Goal: Information Seeking & Learning: Learn about a topic

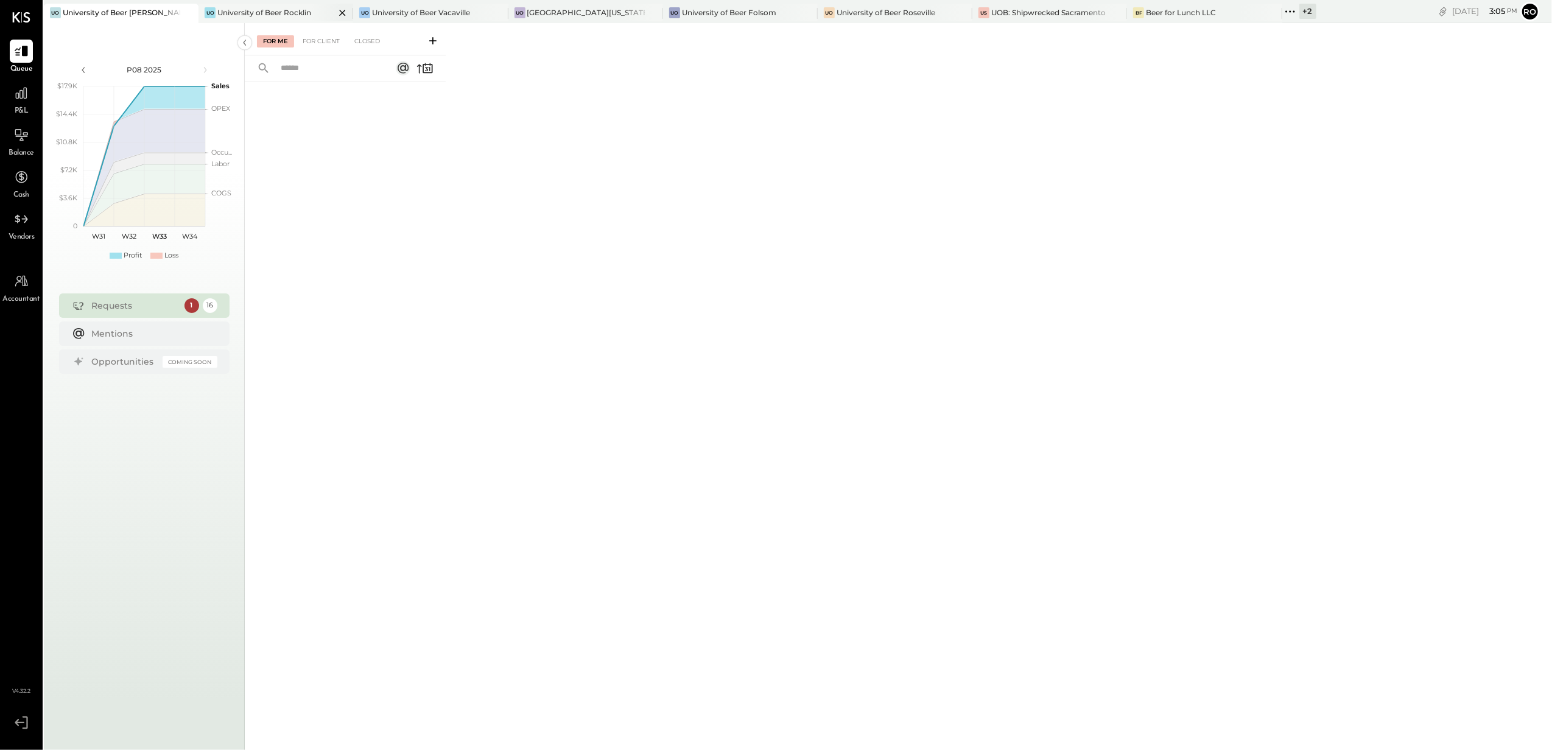
click at [252, 7] on div "University of Beer Rocklin" at bounding box center [264, 12] width 94 height 10
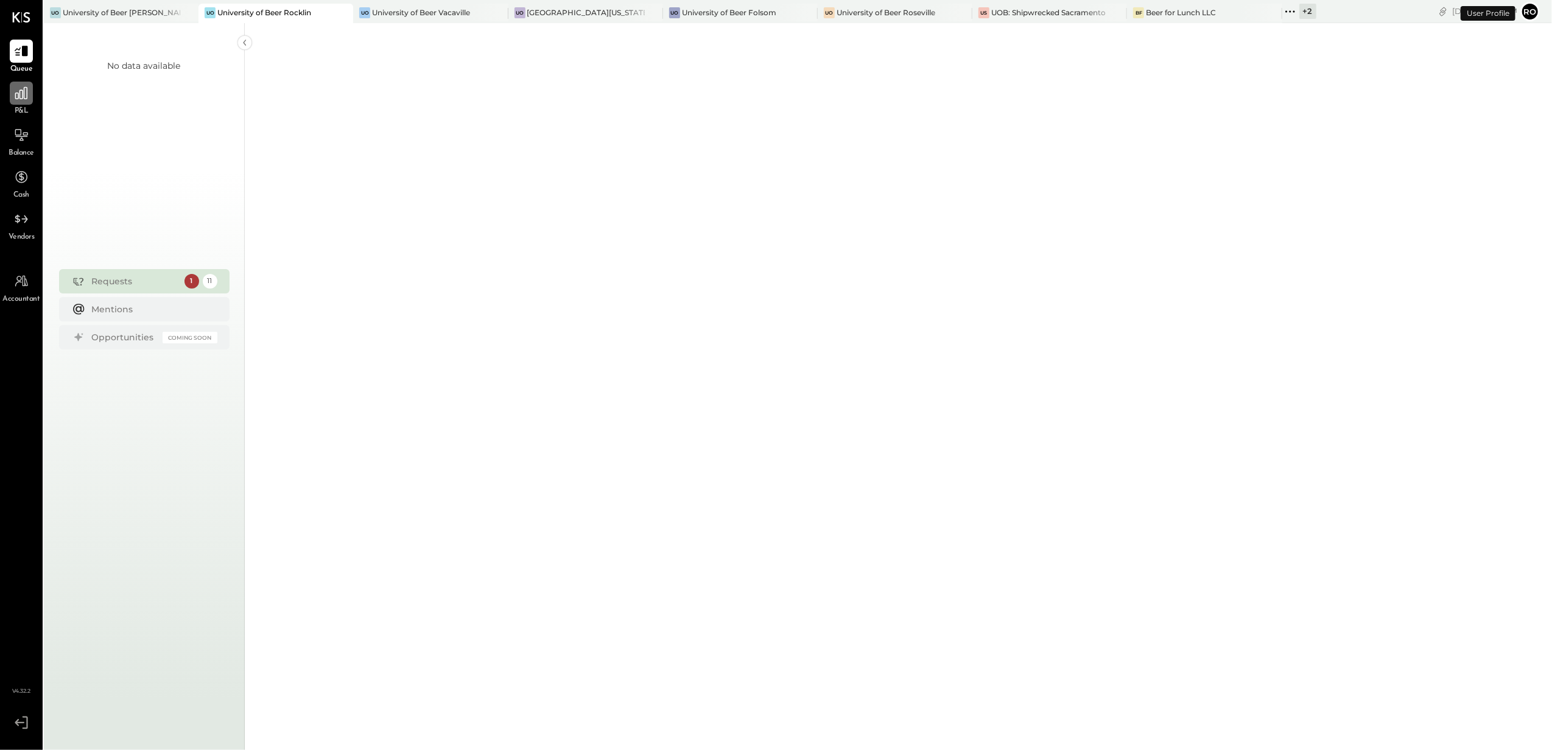
click at [23, 103] on div at bounding box center [21, 93] width 23 height 23
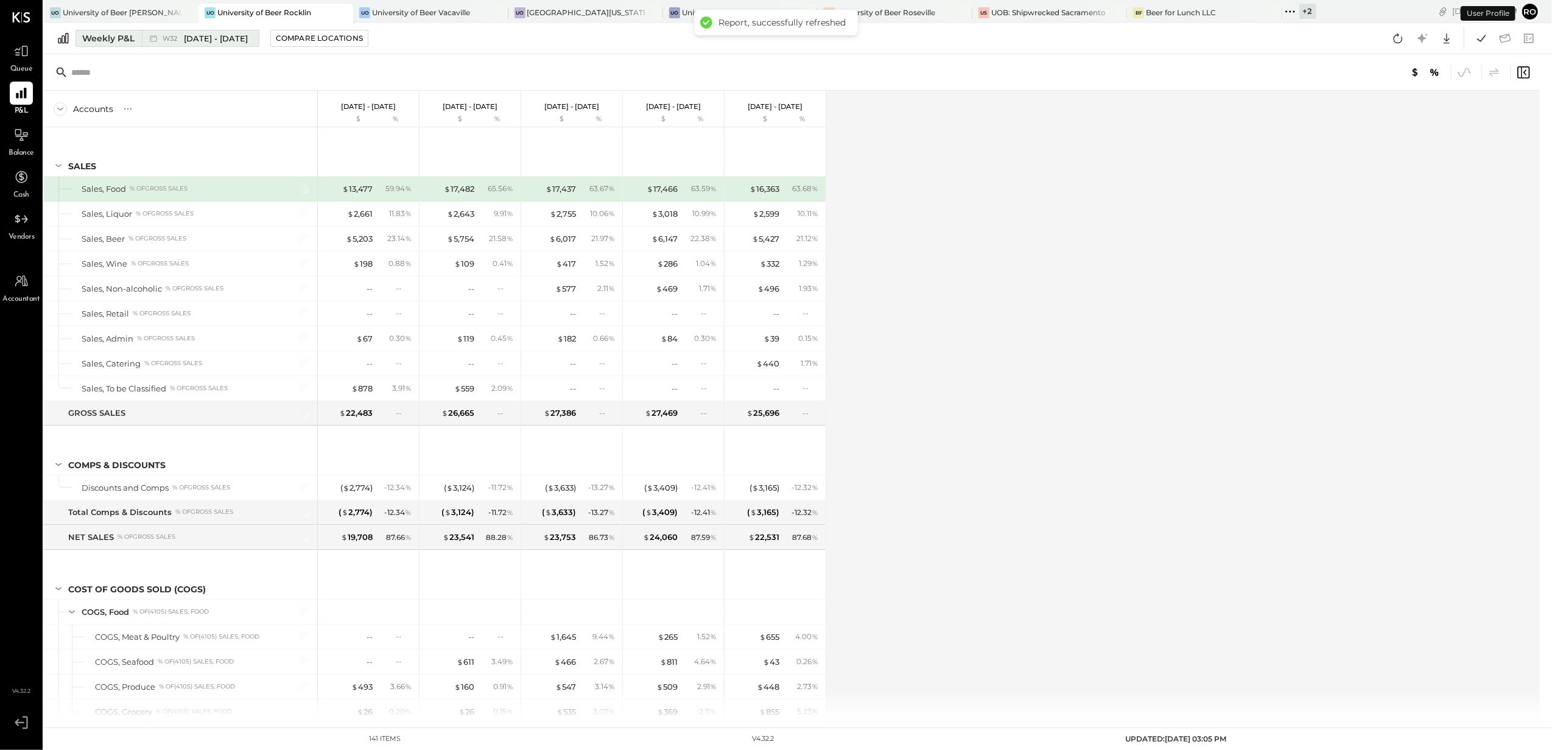
click at [96, 35] on div "Weekly P&L" at bounding box center [108, 38] width 52 height 12
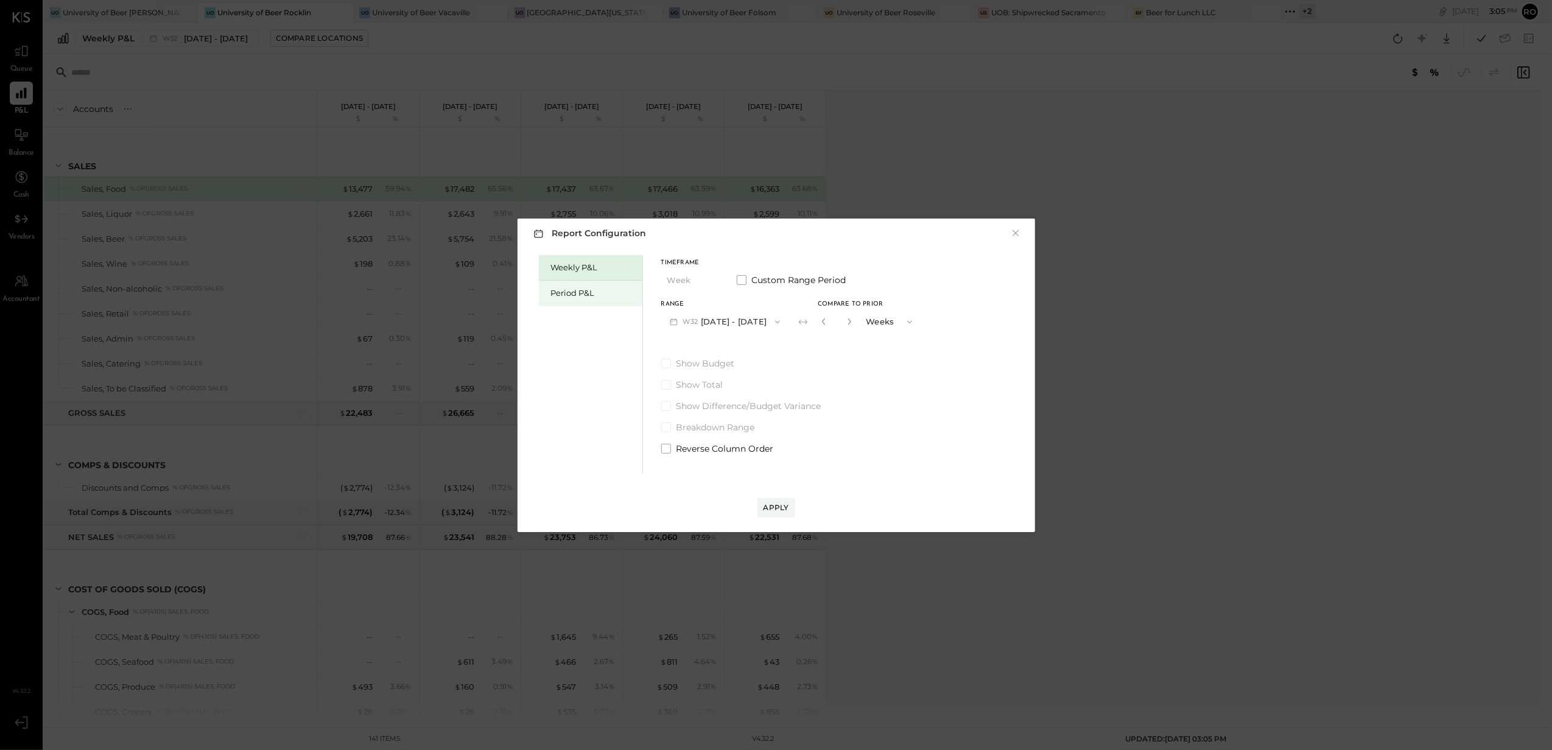
click at [590, 292] on div "Period P&L" at bounding box center [593, 293] width 85 height 12
click at [744, 322] on button "P08 [DATE] - [DATE]" at bounding box center [724, 322] width 127 height 23
click at [582, 297] on div "Period P&L" at bounding box center [593, 293] width 85 height 12
click at [697, 281] on button "Period" at bounding box center [691, 280] width 61 height 23
click at [695, 339] on div "Year" at bounding box center [692, 346] width 60 height 22
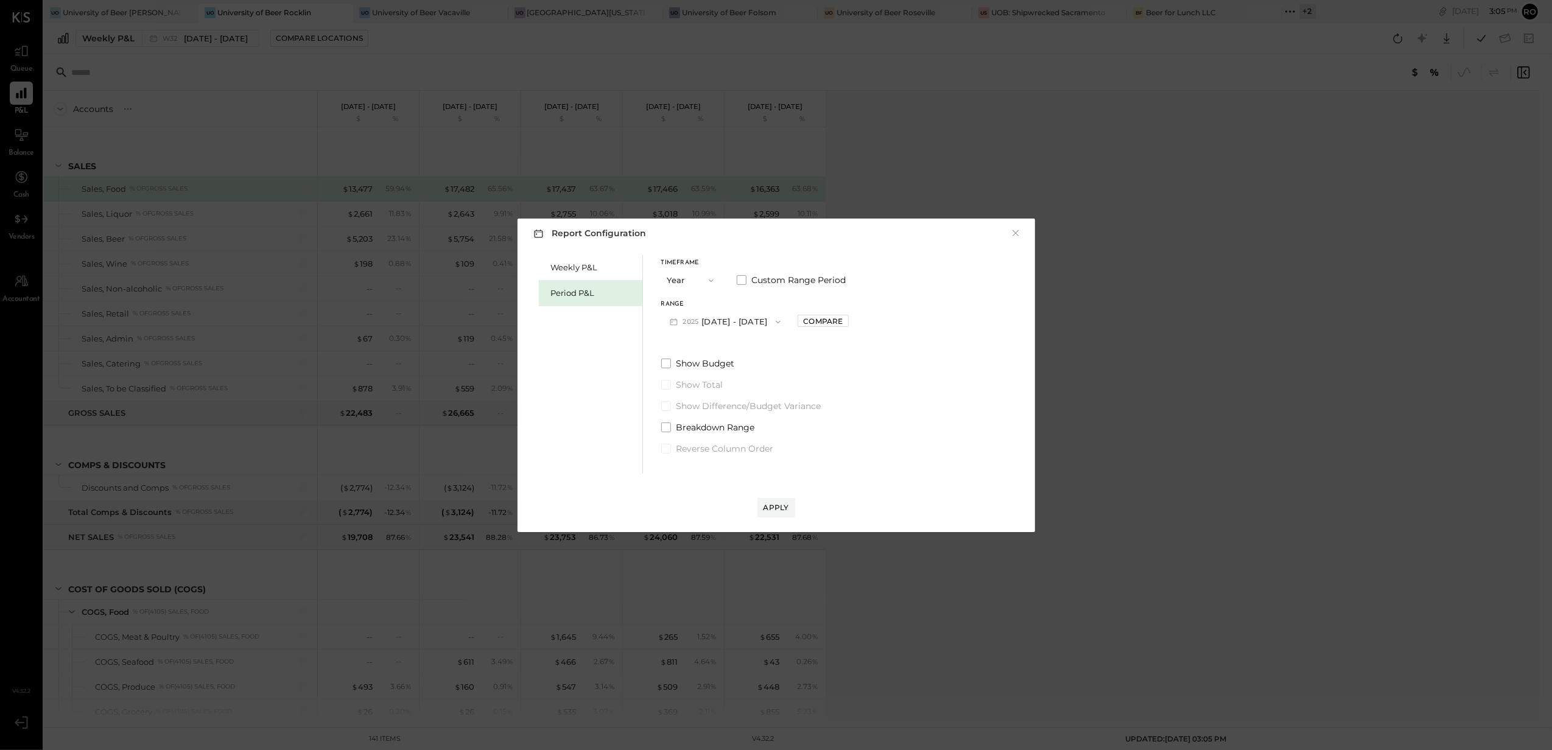
click at [786, 323] on button "2025 [DATE] - [DATE]" at bounding box center [725, 322] width 129 height 23
click at [769, 342] on div "[DATE] - [DATE]" at bounding box center [731, 350] width 139 height 26
click at [770, 508] on div "Apply" at bounding box center [777, 507] width 26 height 10
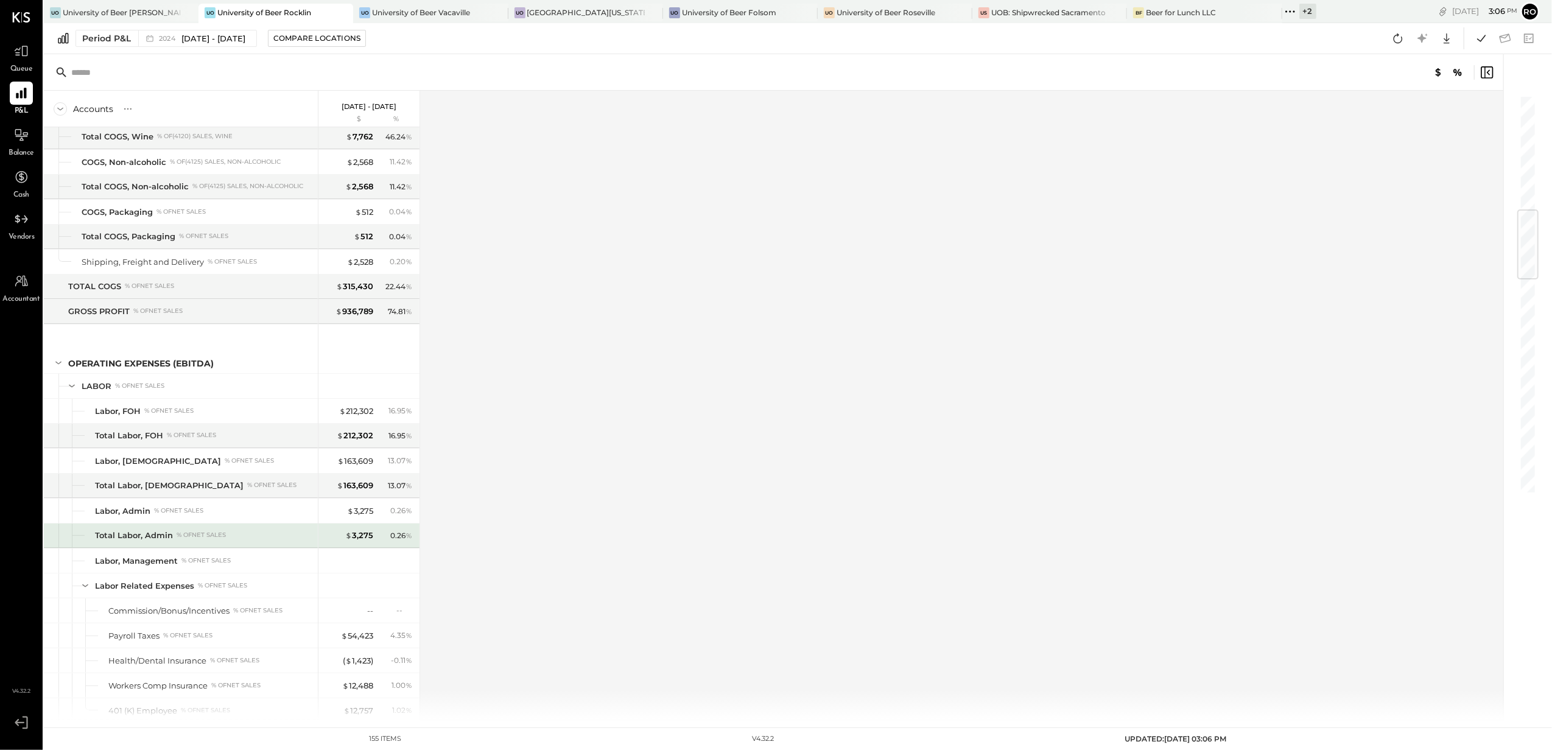
scroll to position [1055, 0]
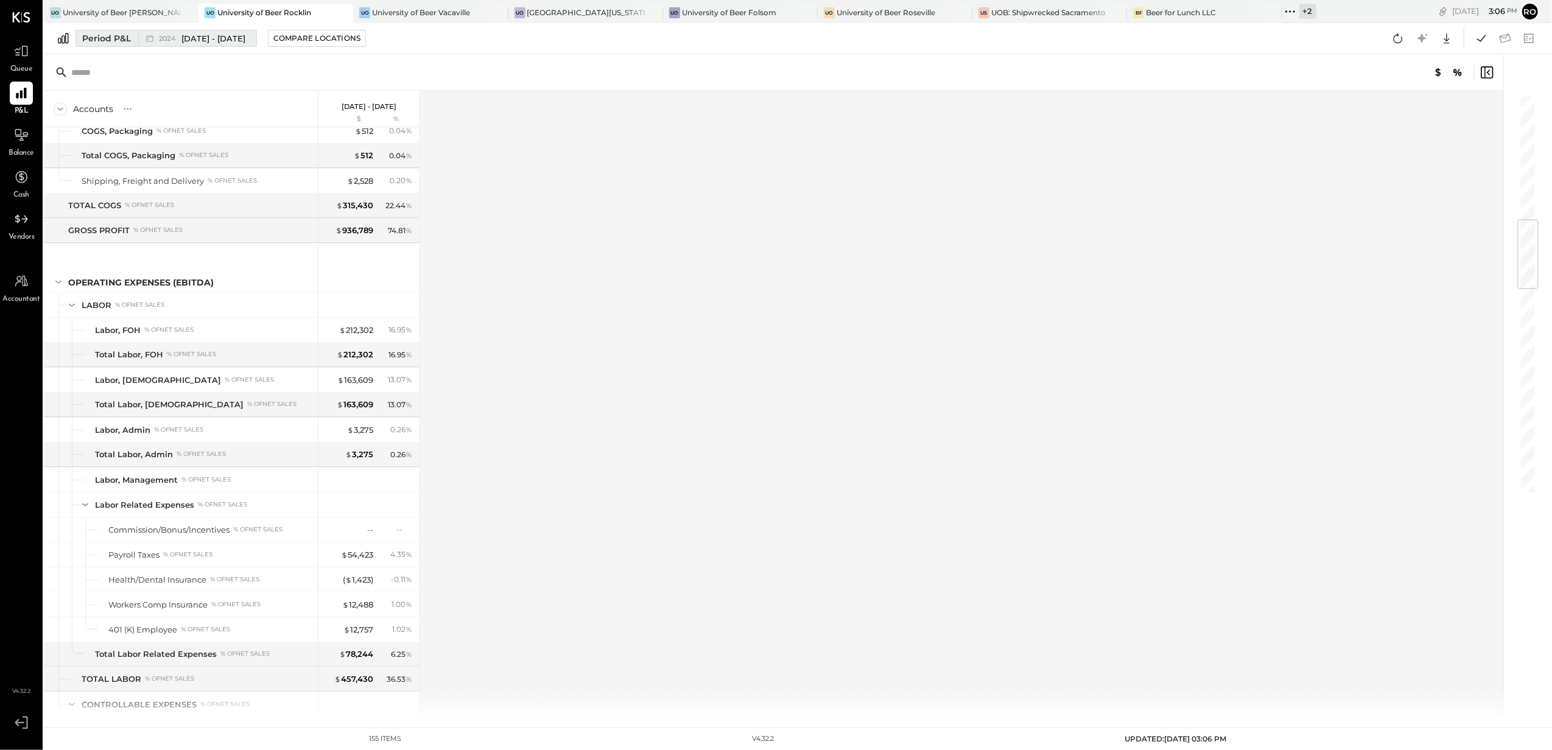
click at [93, 38] on div "Period P&L" at bounding box center [106, 38] width 49 height 12
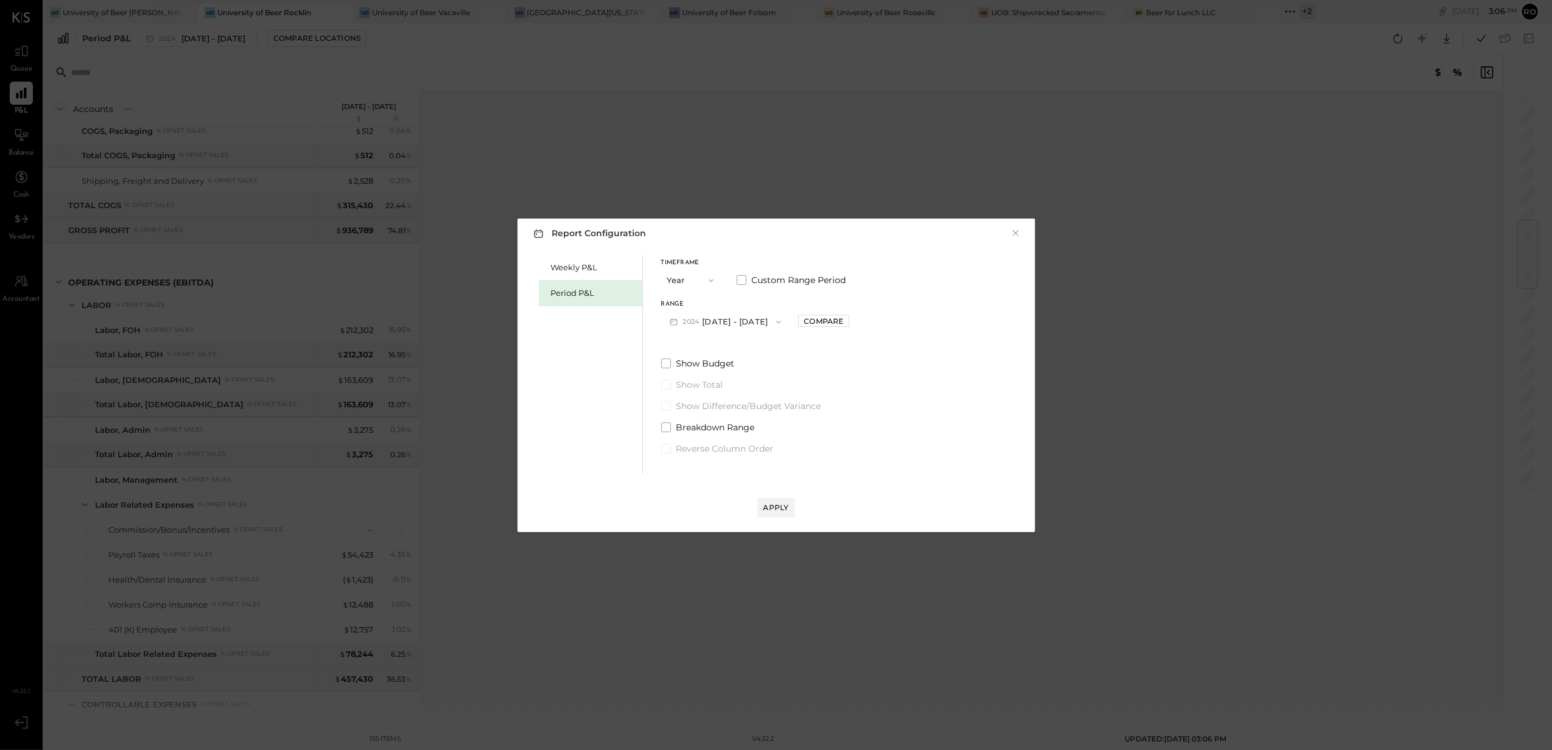
click at [590, 293] on div "Period P&L" at bounding box center [593, 293] width 85 height 12
click at [736, 315] on button "P08 [DATE] - [DATE]" at bounding box center [724, 322] width 127 height 23
click at [573, 268] on div "Weekly P&L" at bounding box center [593, 268] width 85 height 12
click at [583, 291] on div "Period P&L" at bounding box center [593, 293] width 85 height 12
click at [711, 279] on icon "button" at bounding box center [711, 281] width 10 height 10
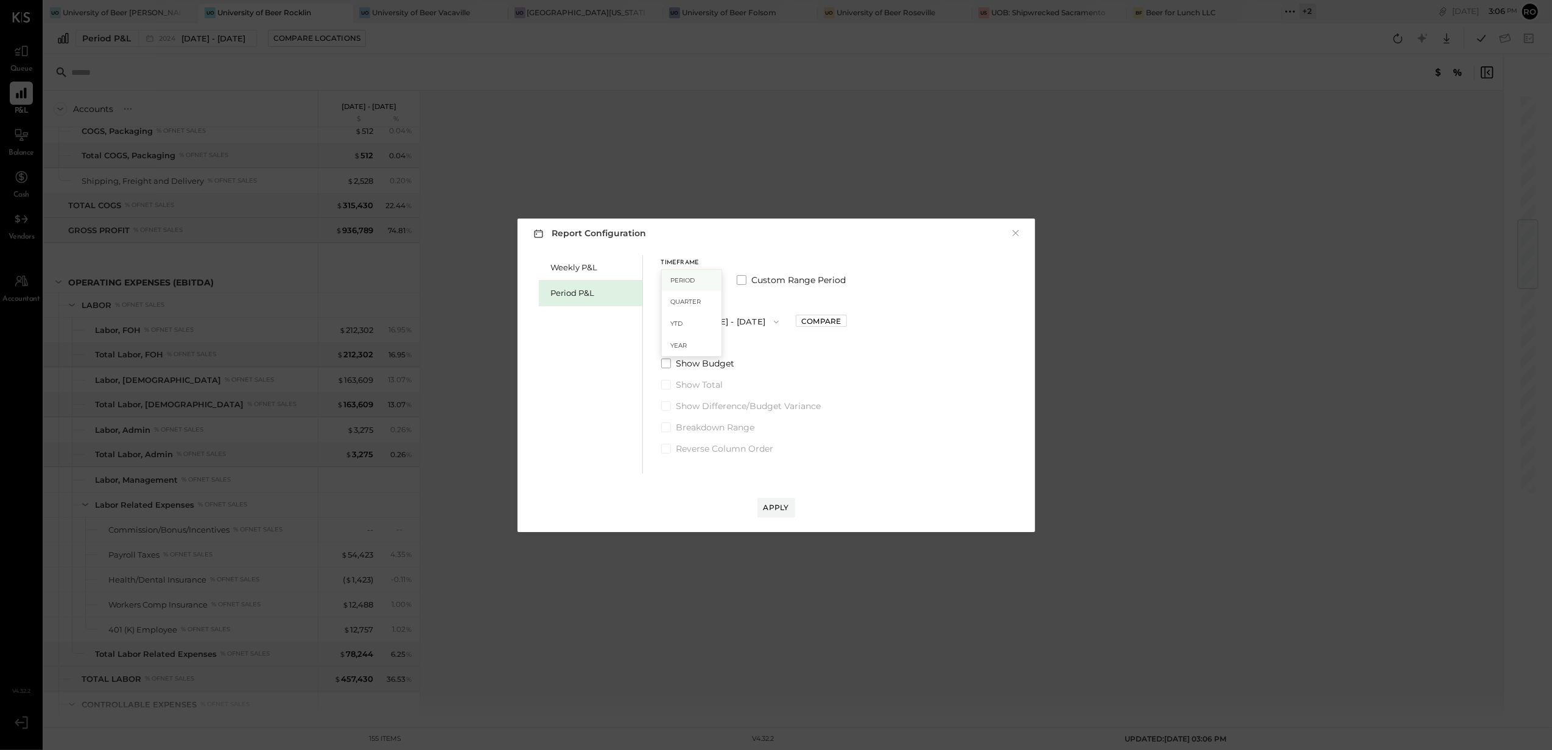
click at [686, 284] on div "Period" at bounding box center [692, 281] width 60 height 22
click at [746, 325] on button "P08 [DATE] - [DATE]" at bounding box center [724, 322] width 127 height 23
click at [741, 488] on span "[DATE] - [DATE]" at bounding box center [717, 484] width 58 height 10
click at [770, 320] on icon "button" at bounding box center [775, 322] width 10 height 10
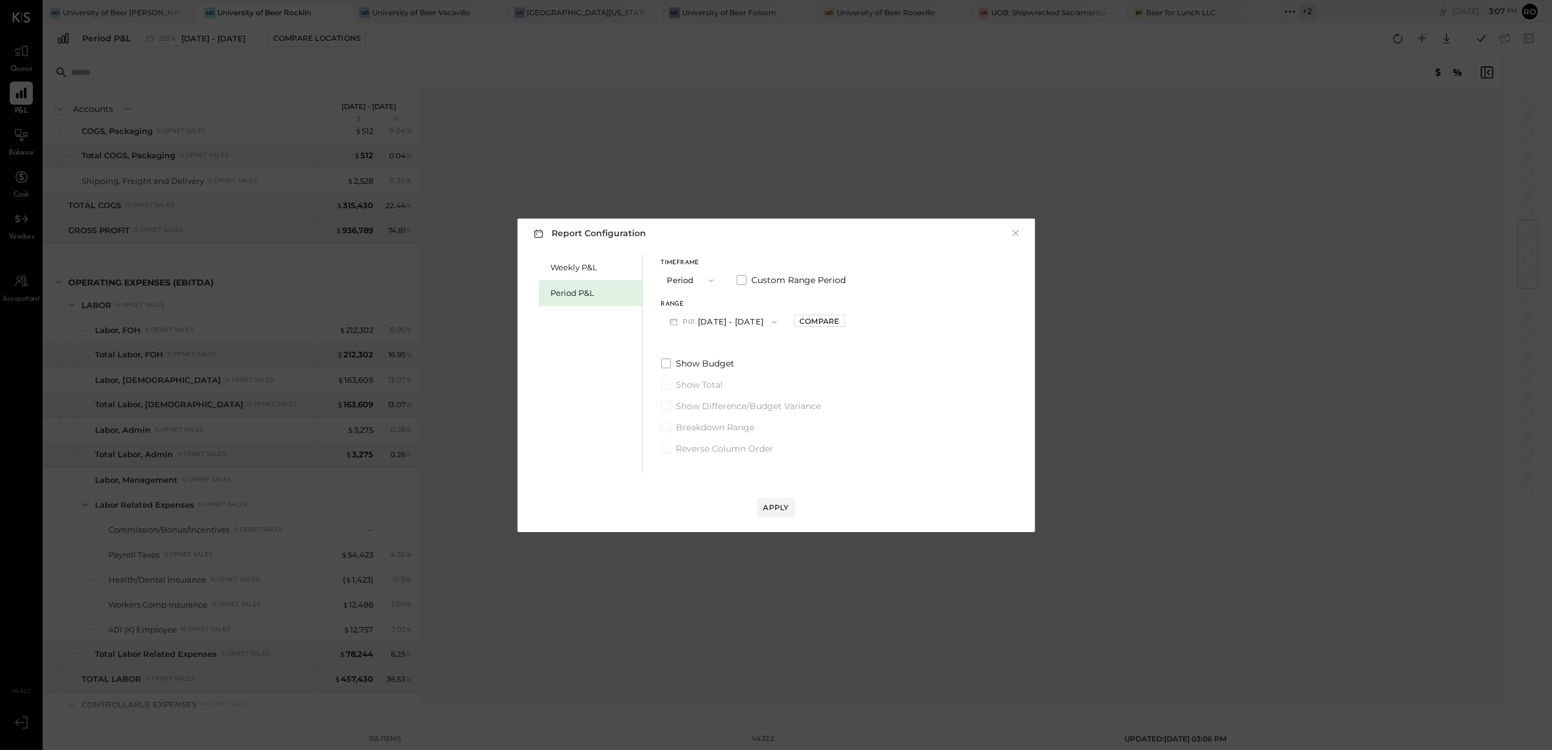
click at [917, 337] on div "Weekly P&L Period P&L Timeframe Period Custom Range Period Range P01 [DATE] - […" at bounding box center [776, 363] width 493 height 222
click at [739, 279] on span at bounding box center [742, 280] width 10 height 10
click at [836, 322] on button "[DATE]" at bounding box center [799, 322] width 72 height 23
drag, startPoint x: 824, startPoint y: 512, endPoint x: 790, endPoint y: 351, distance: 164.4
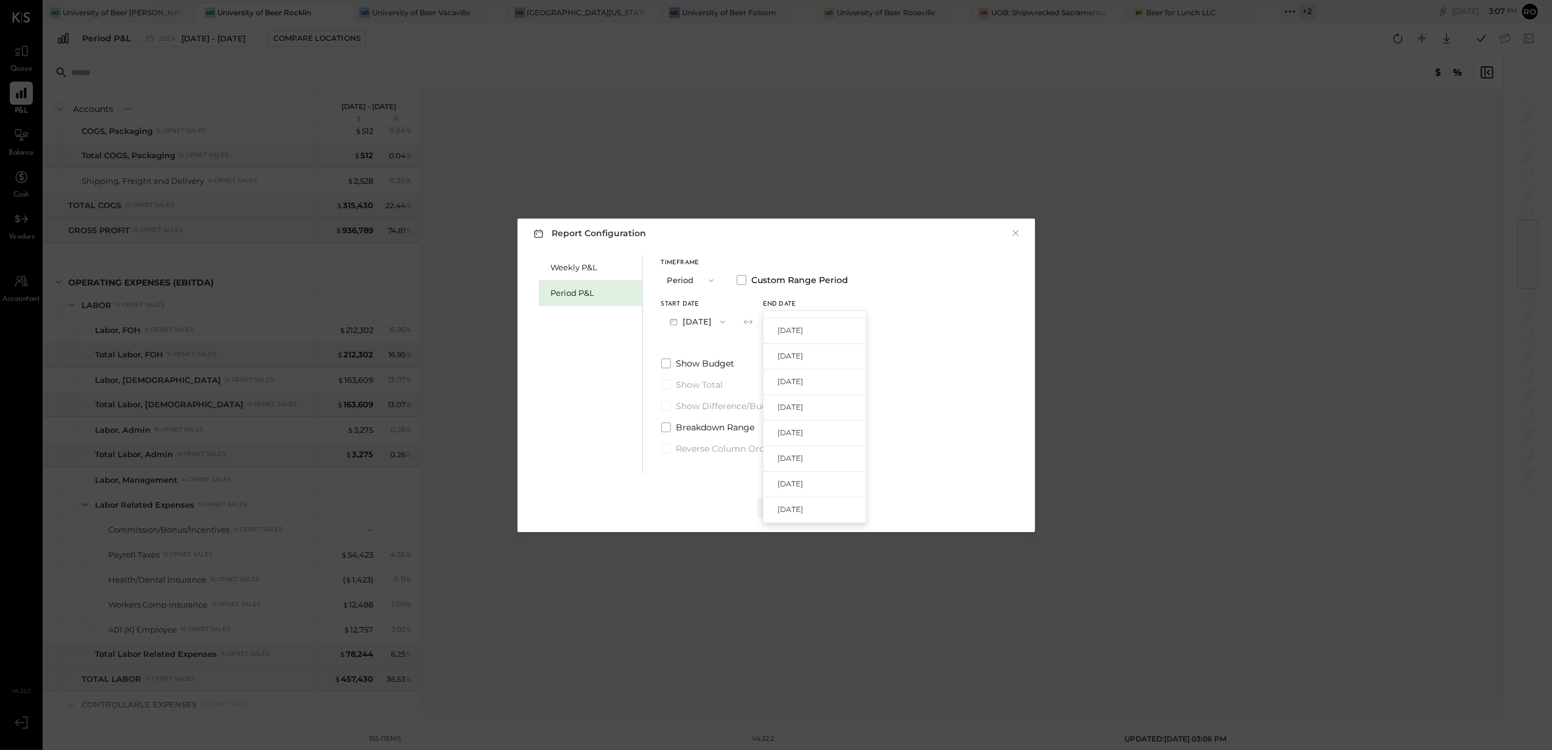
click at [803, 512] on span "[DATE]" at bounding box center [791, 509] width 26 height 10
click at [690, 281] on button "Period" at bounding box center [691, 280] width 61 height 23
click at [688, 283] on span "Period" at bounding box center [683, 281] width 24 height 8
click at [763, 326] on button "P08 [DATE] - [DATE]" at bounding box center [724, 322] width 127 height 23
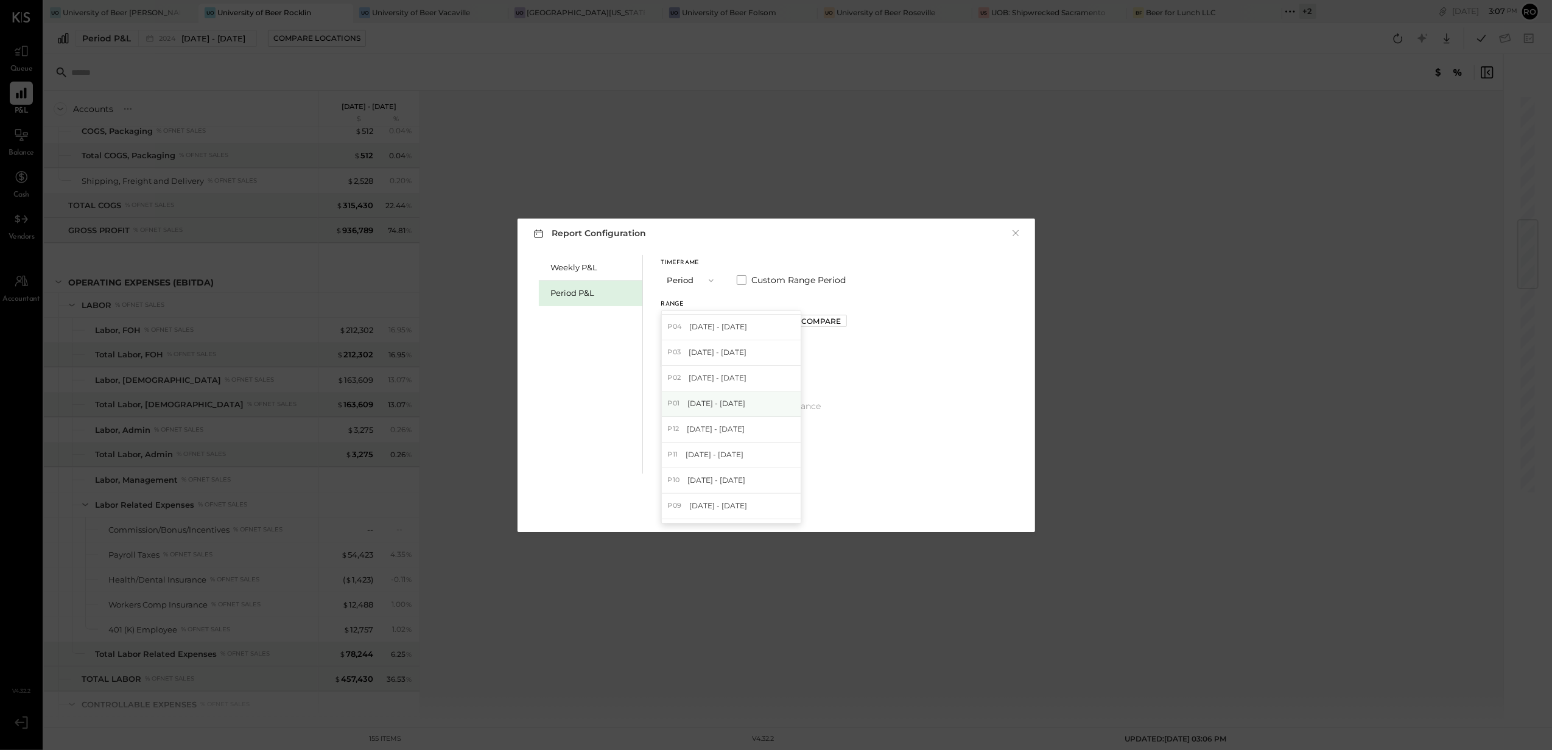
click at [727, 402] on span "[DATE] - [DATE]" at bounding box center [717, 403] width 58 height 10
click at [815, 325] on div "Compare" at bounding box center [820, 321] width 40 height 10
click at [843, 322] on icon "button" at bounding box center [846, 321] width 7 height 7
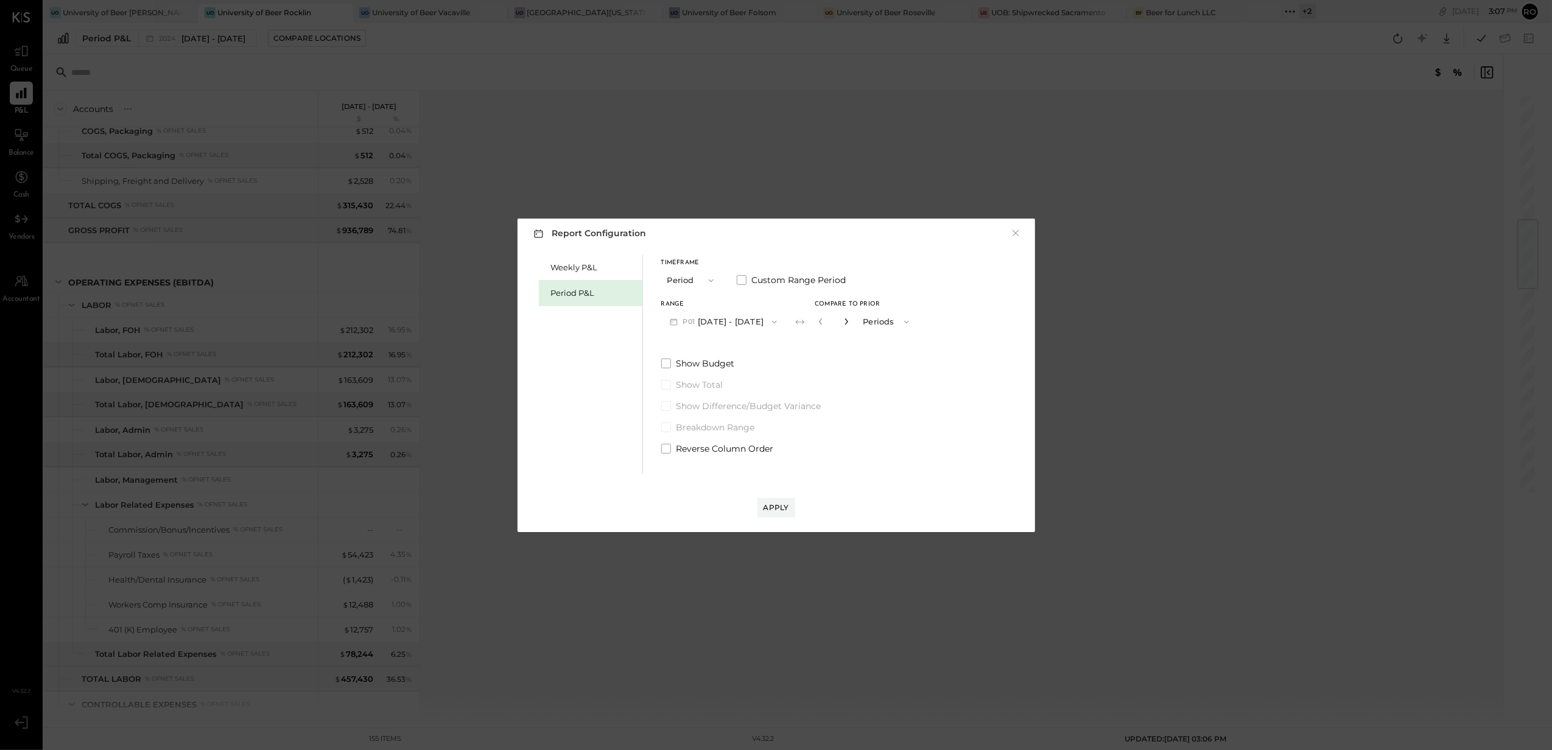
click at [843, 322] on icon "button" at bounding box center [846, 321] width 7 height 7
type input "*"
click at [775, 507] on div "Apply" at bounding box center [777, 507] width 26 height 10
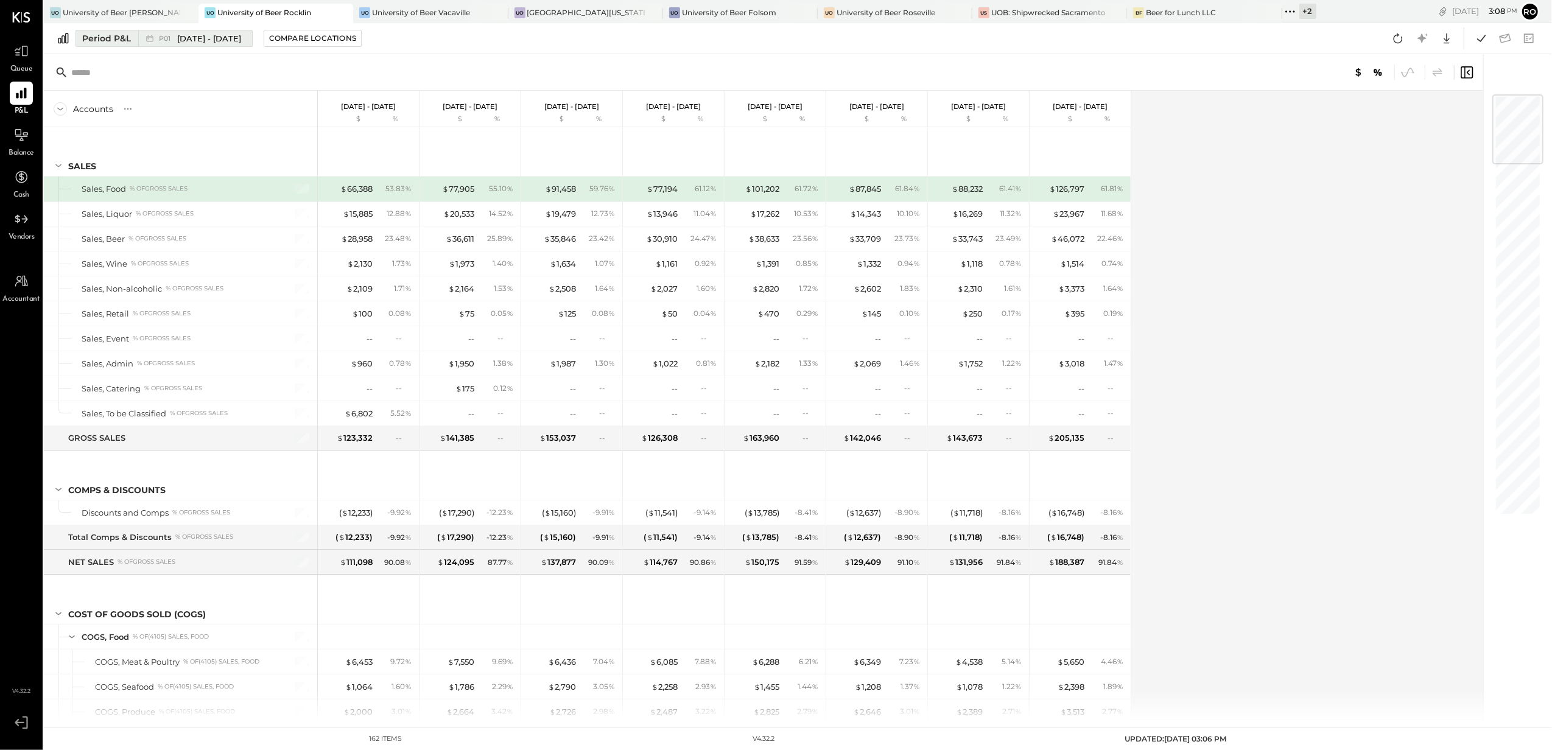
click at [101, 40] on div "Period P&L" at bounding box center [106, 38] width 49 height 12
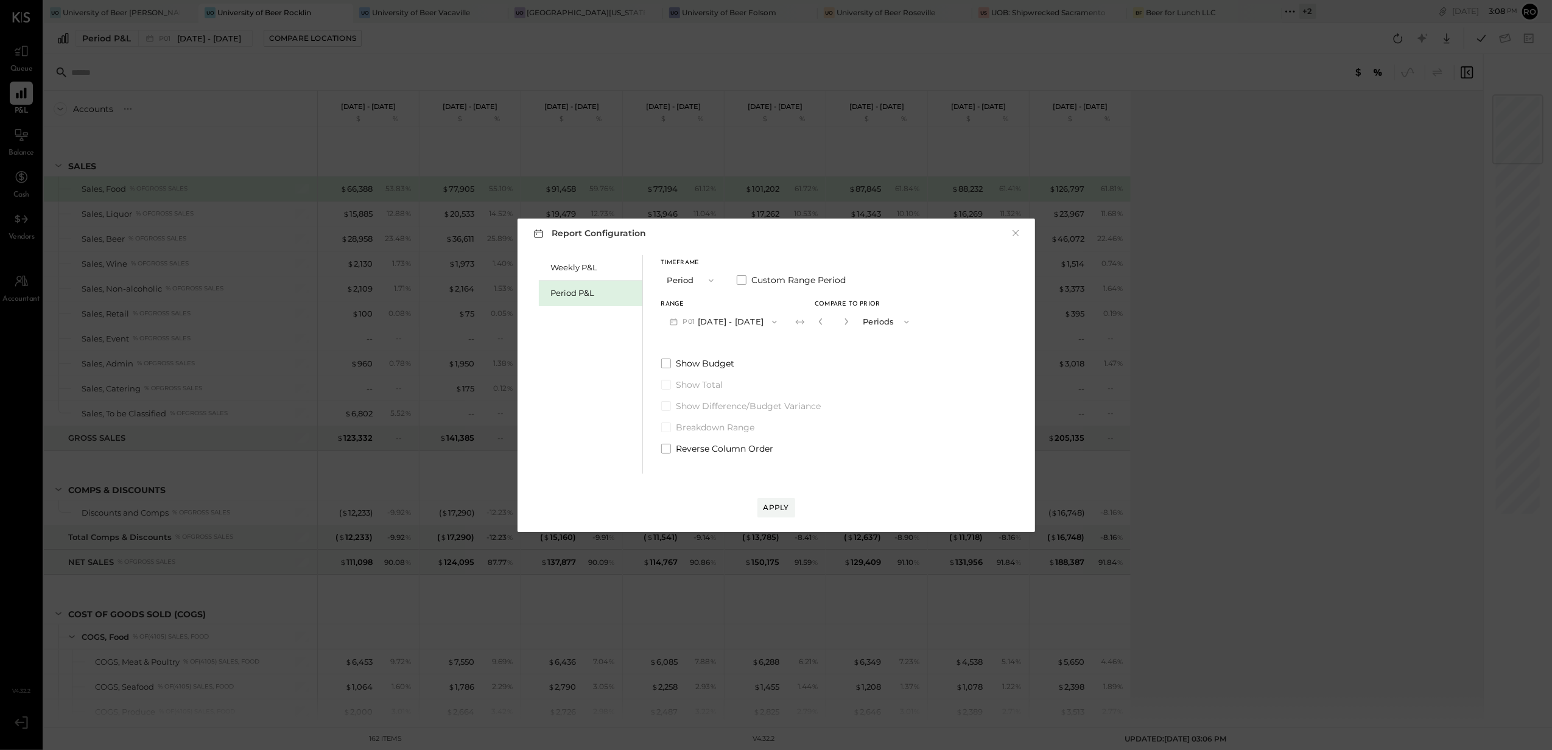
click at [724, 317] on button "P01 [DATE] - [DATE]" at bounding box center [723, 322] width 125 height 23
click at [734, 400] on span "[DATE] - [DATE]" at bounding box center [717, 403] width 58 height 10
click at [744, 279] on span at bounding box center [742, 280] width 10 height 10
click at [795, 381] on label "Show Total" at bounding box center [755, 385] width 188 height 12
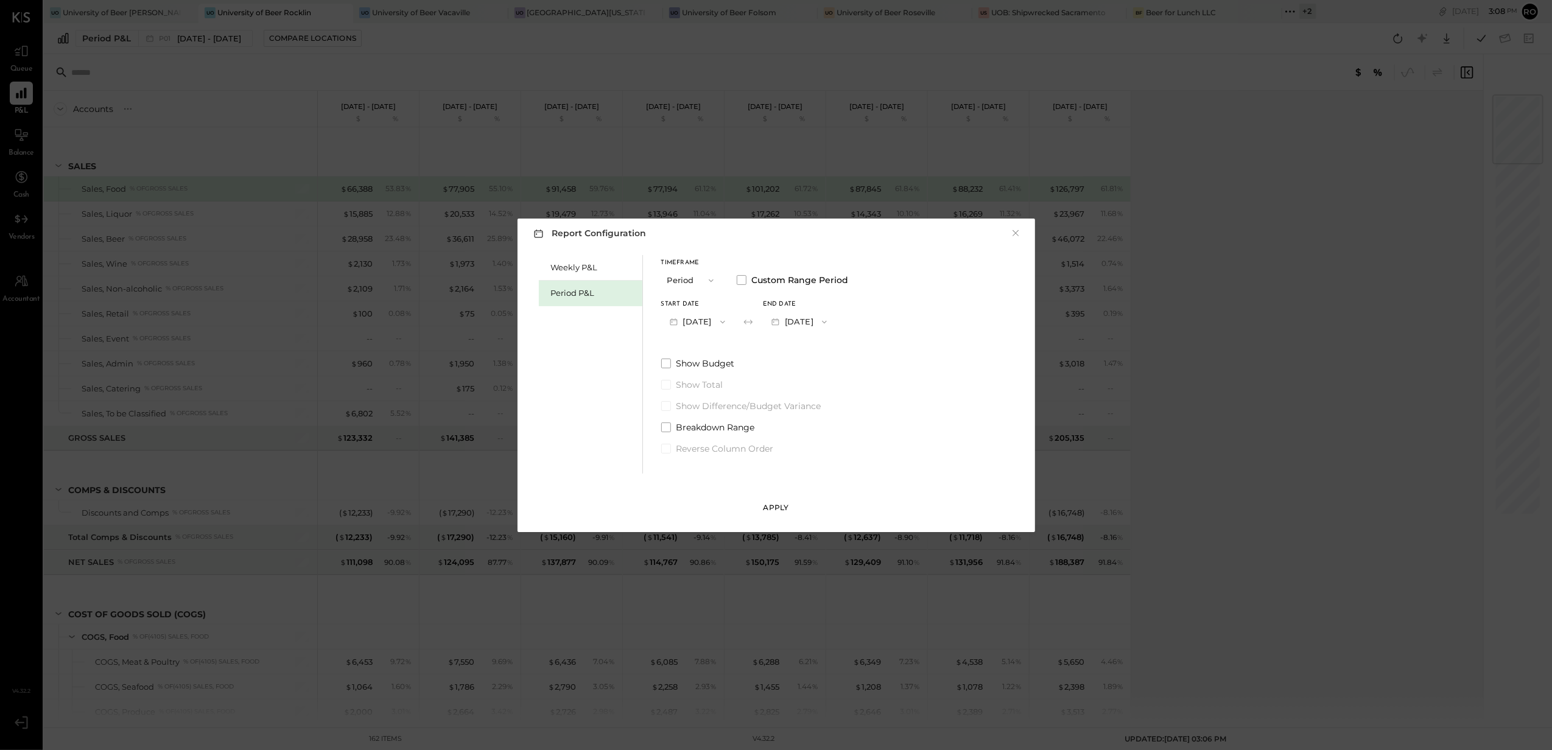
click at [776, 506] on div "Apply" at bounding box center [777, 507] width 26 height 10
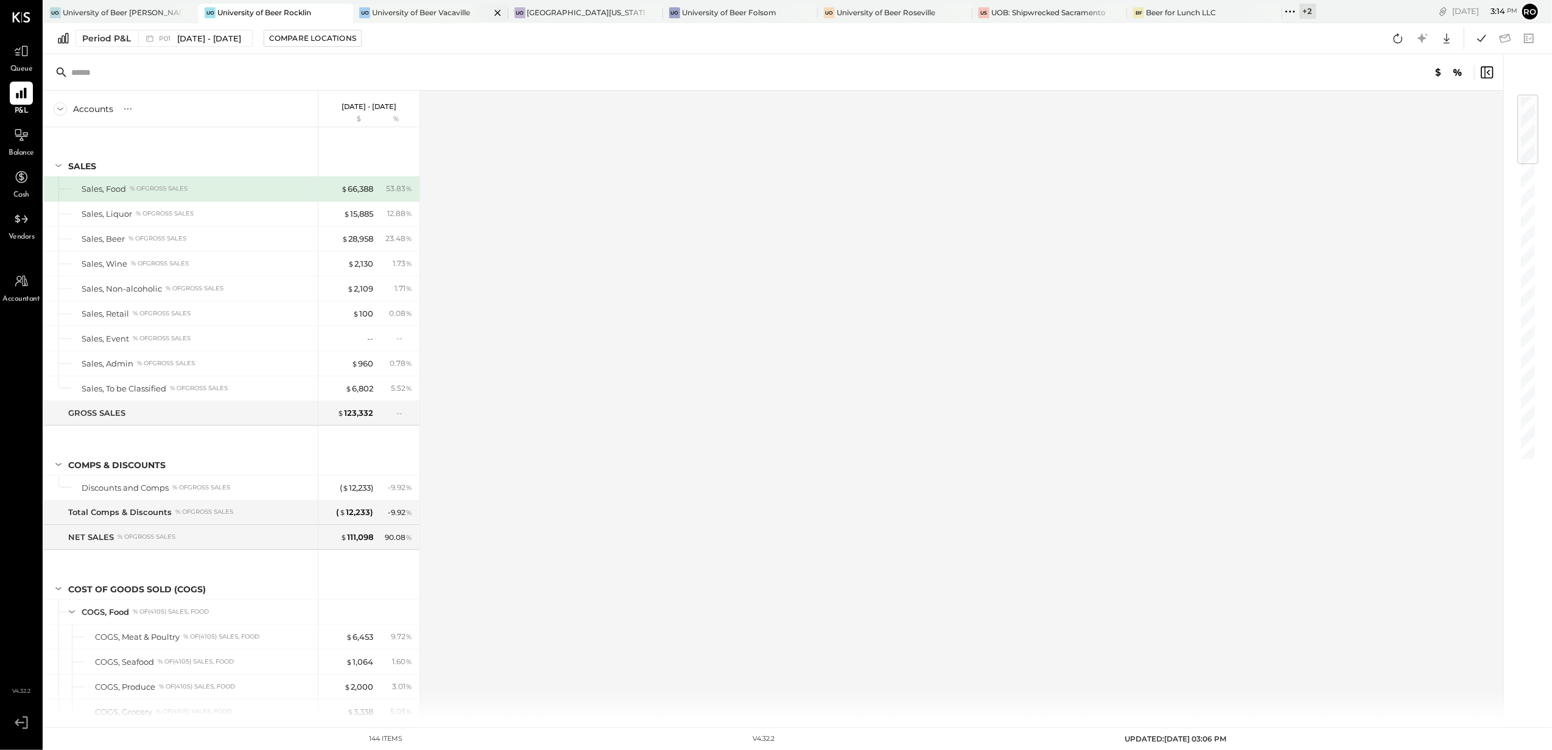
click at [398, 10] on div "University of Beer Vacaville" at bounding box center [421, 12] width 98 height 10
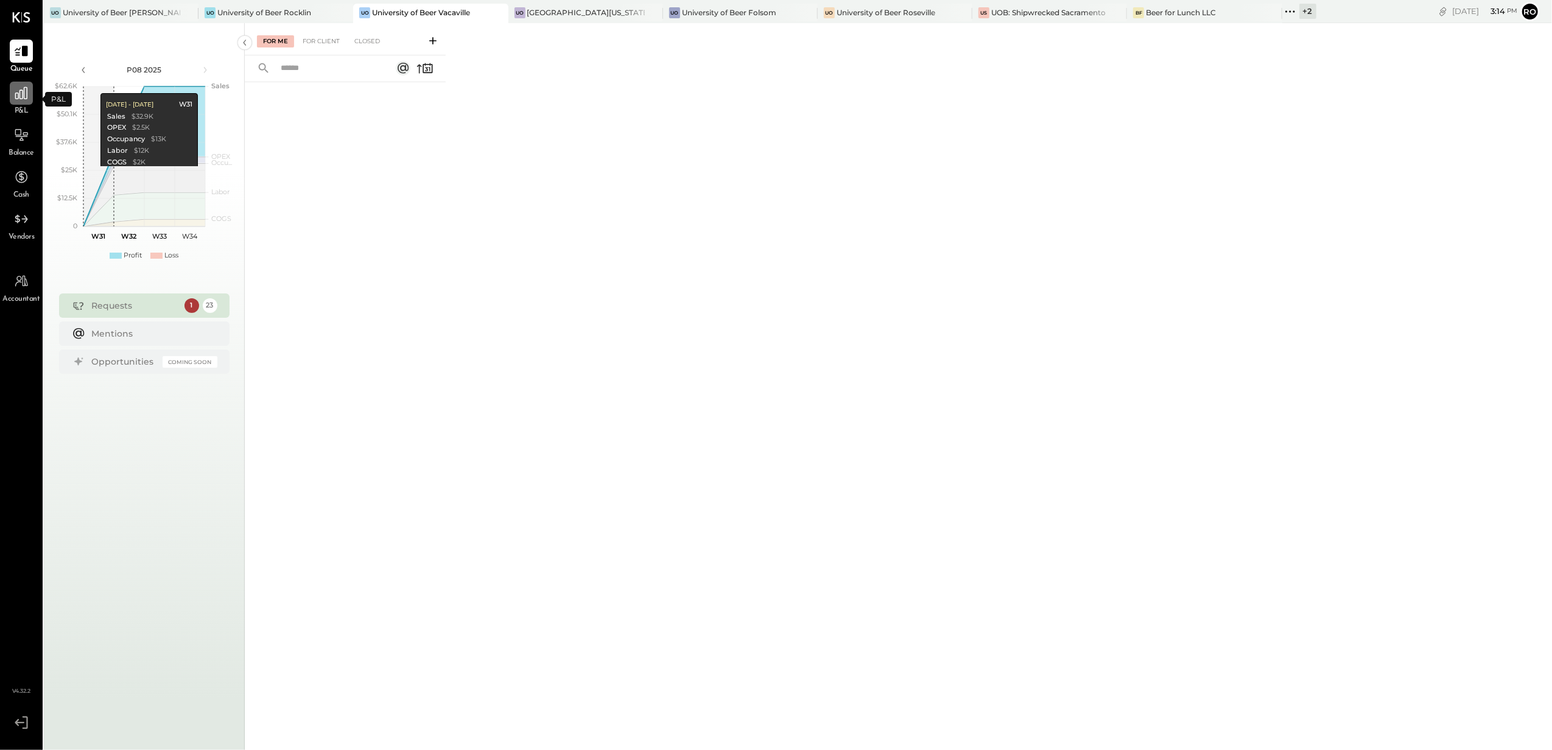
click at [23, 99] on icon at bounding box center [21, 93] width 16 height 16
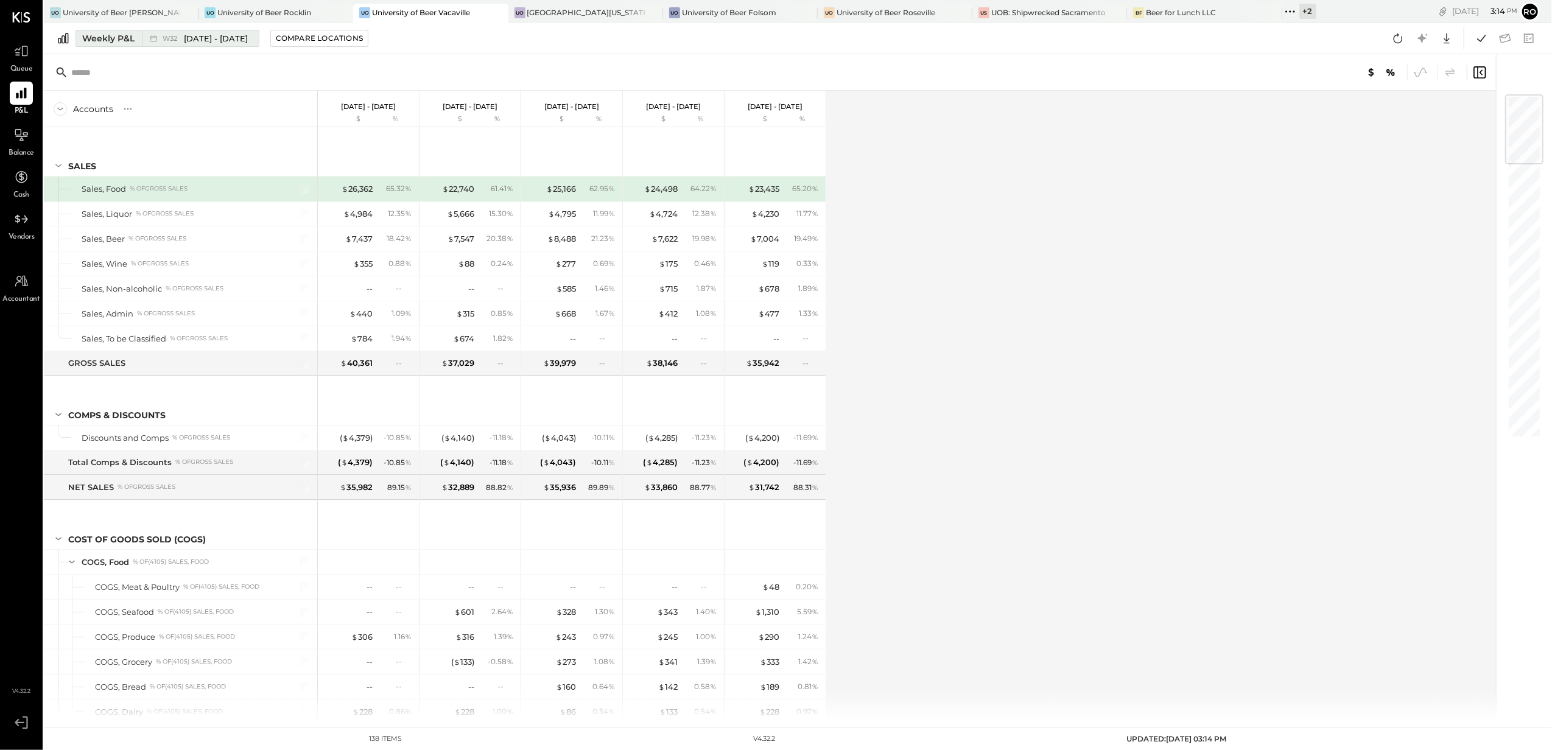
click at [124, 38] on div "Weekly P&L" at bounding box center [108, 38] width 52 height 12
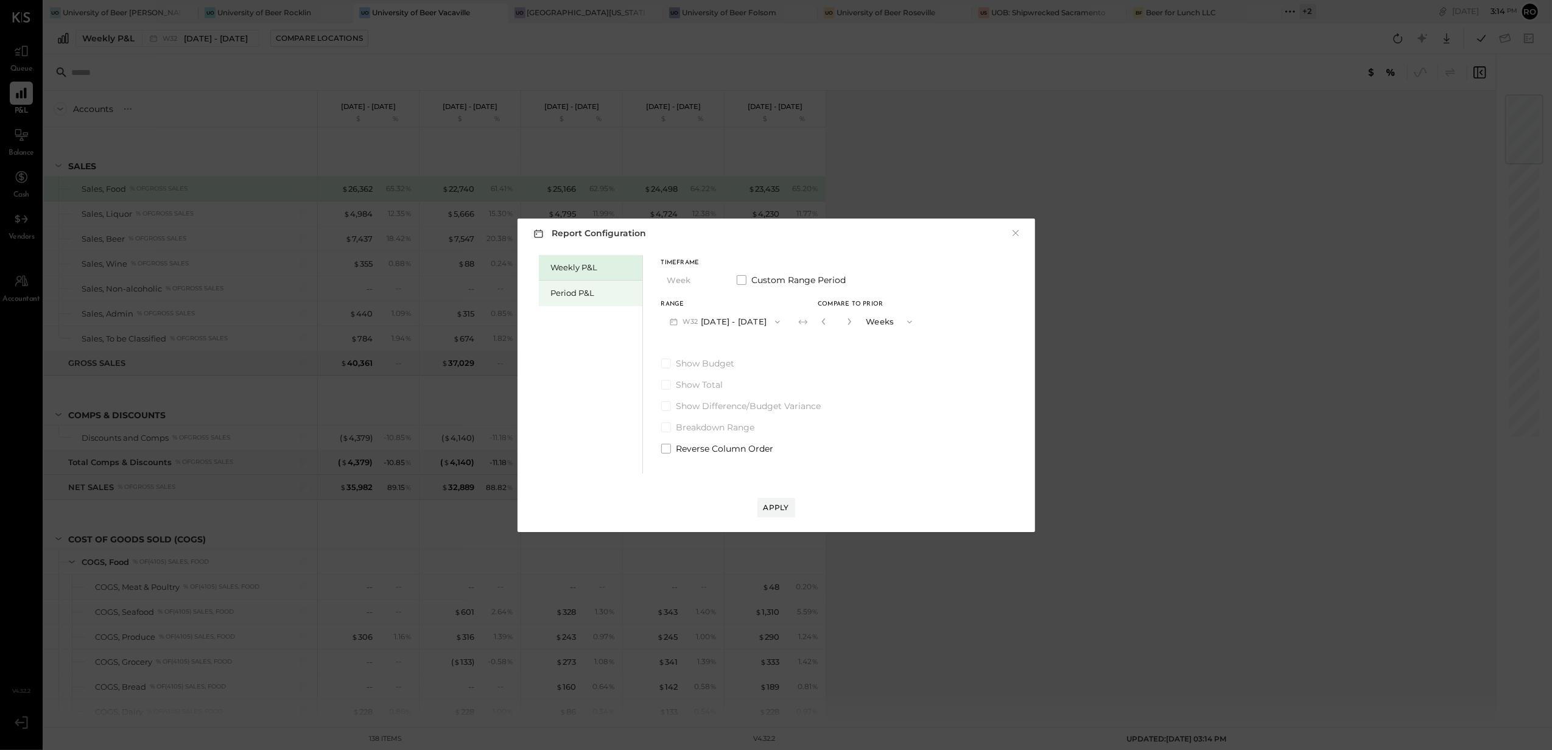
click at [580, 298] on div "Period P&L" at bounding box center [593, 293] width 85 height 12
click at [704, 283] on span "button" at bounding box center [708, 281] width 16 height 10
click at [693, 281] on span "Period" at bounding box center [683, 281] width 24 height 8
click at [752, 324] on button "P08 [DATE] - [DATE]" at bounding box center [724, 322] width 127 height 23
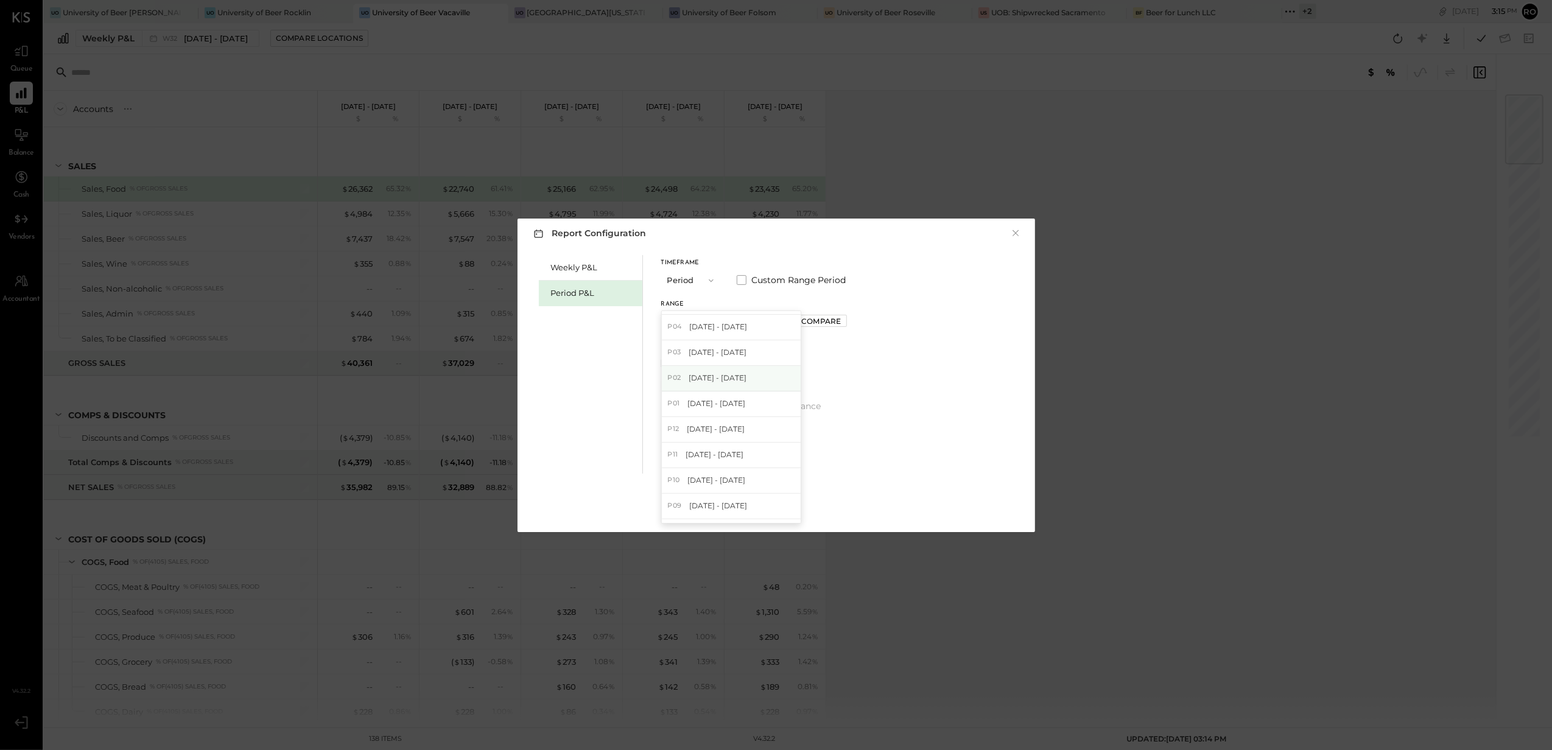
click at [715, 382] on span "[DATE] - [DATE]" at bounding box center [718, 378] width 58 height 10
click at [780, 507] on div "Apply" at bounding box center [777, 507] width 26 height 10
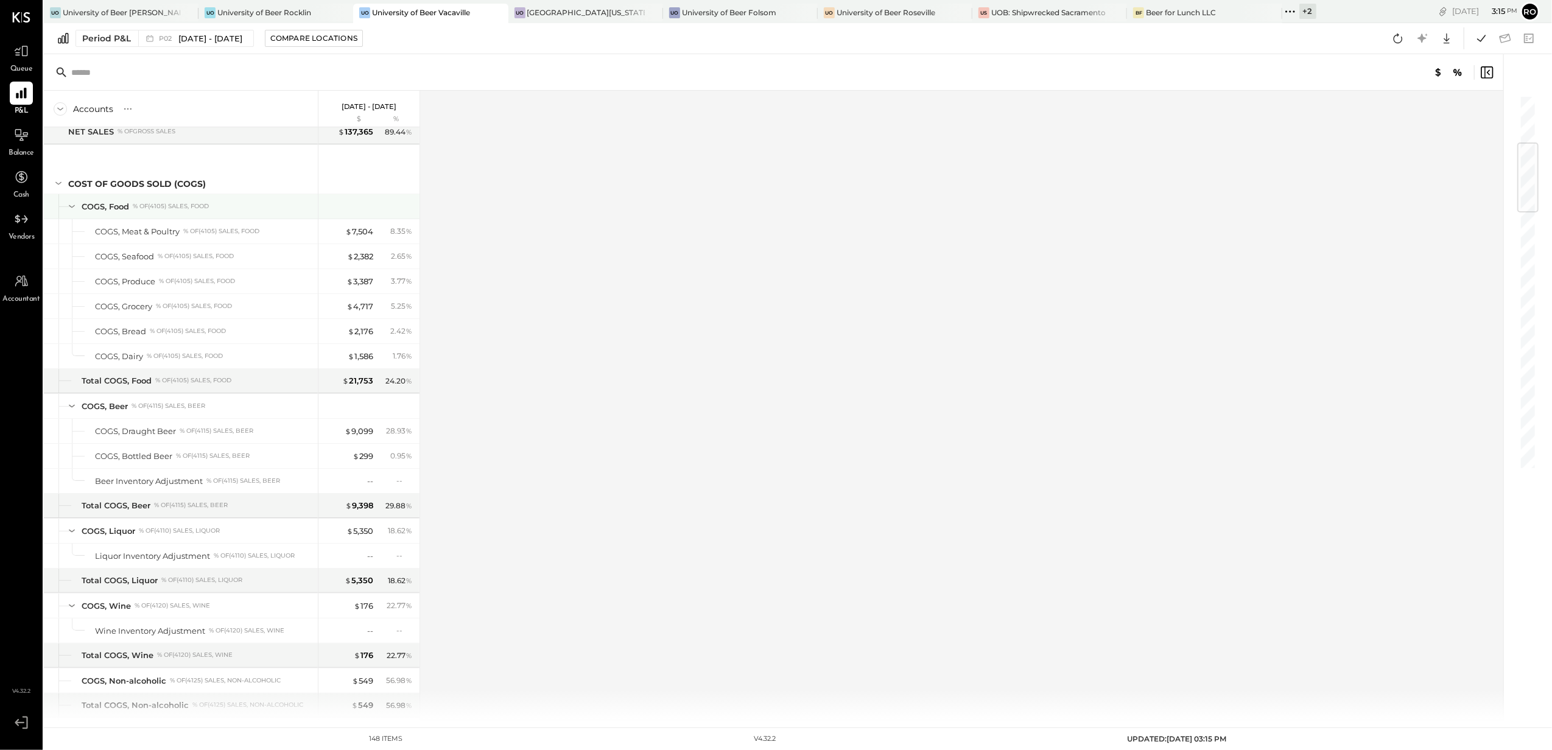
scroll to position [81, 0]
